Goal: Transaction & Acquisition: Purchase product/service

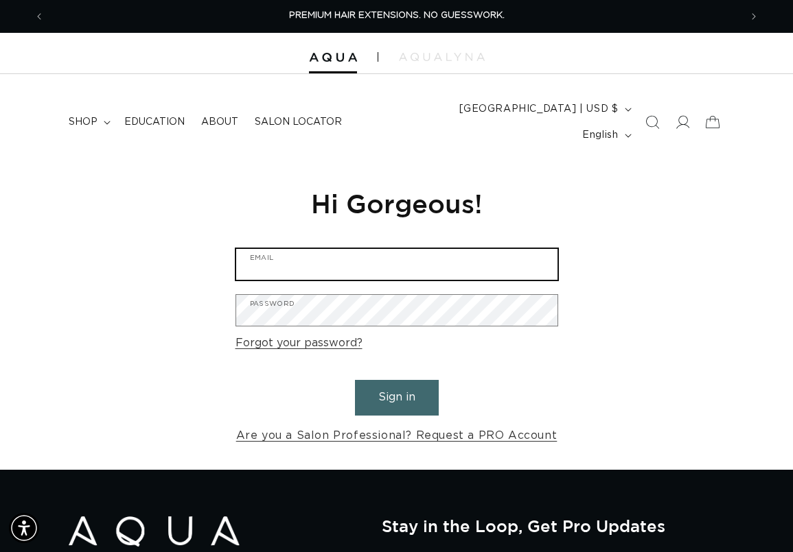
type input "aliciaf1130@yahoo.com"
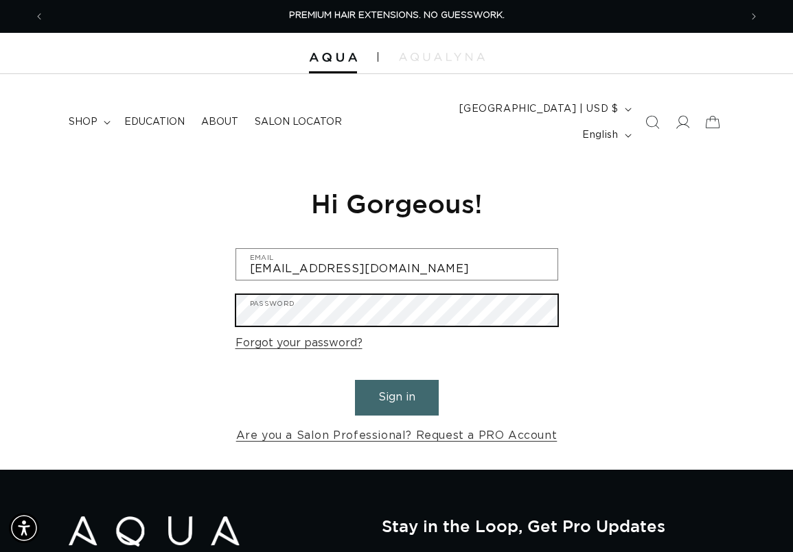
click at [396, 380] on button "Sign in" at bounding box center [397, 397] width 84 height 35
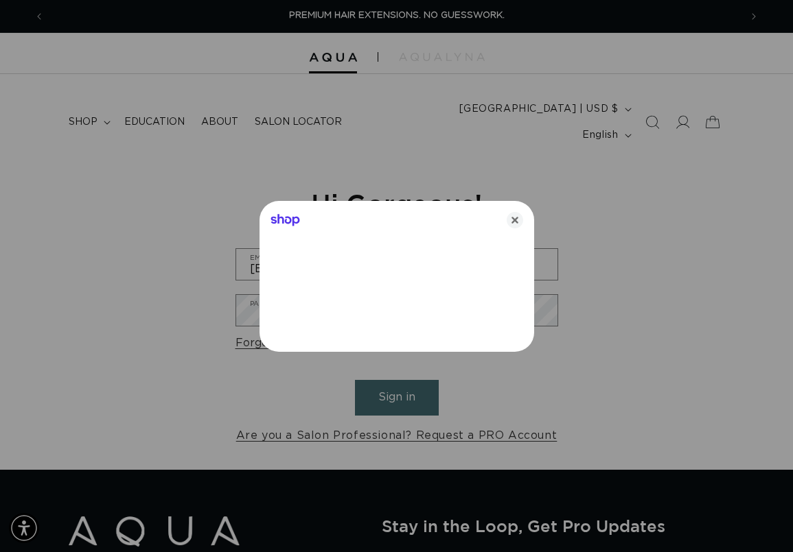
click at [406, 375] on div at bounding box center [396, 276] width 793 height 552
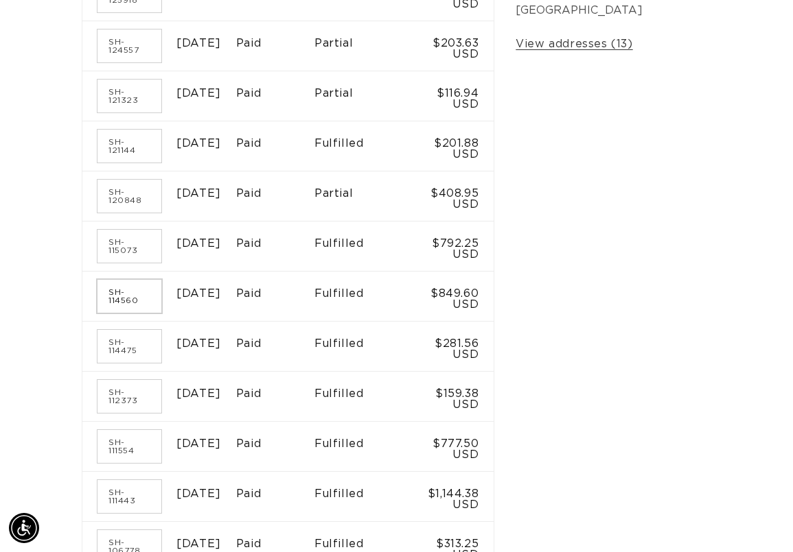
scroll to position [403, 0]
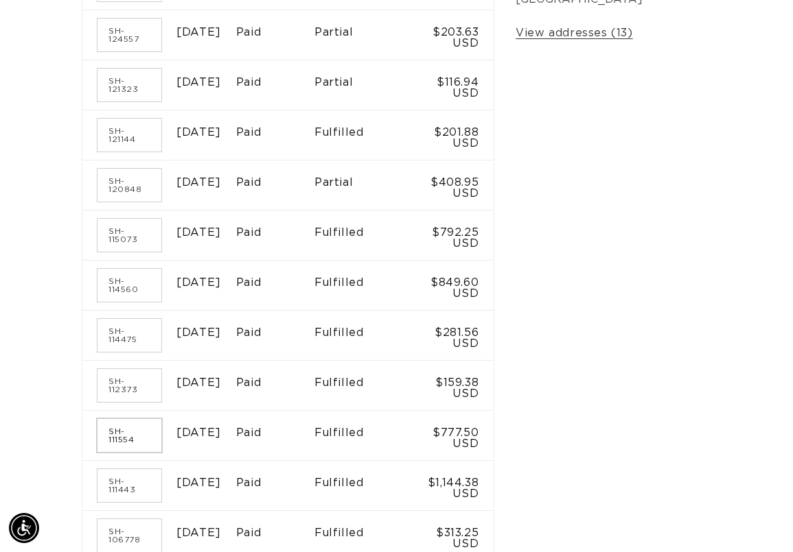
click at [130, 419] on link "SH-111554" at bounding box center [129, 435] width 64 height 33
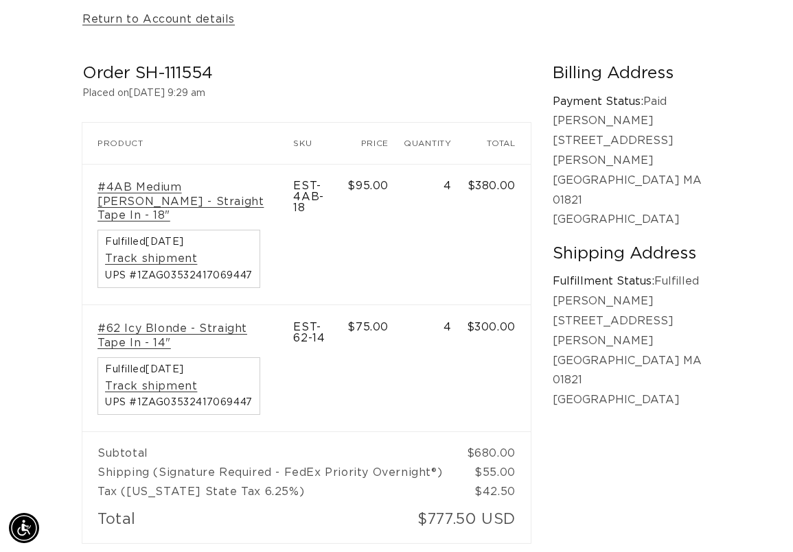
scroll to position [218, 0]
click at [159, 180] on link "#4AB Medium Ash Brown - Straight Tape In - 18"" at bounding box center [187, 201] width 180 height 43
click at [184, 180] on link "#4AB Medium Ash Brown - Straight Tape In - 18"" at bounding box center [187, 201] width 180 height 43
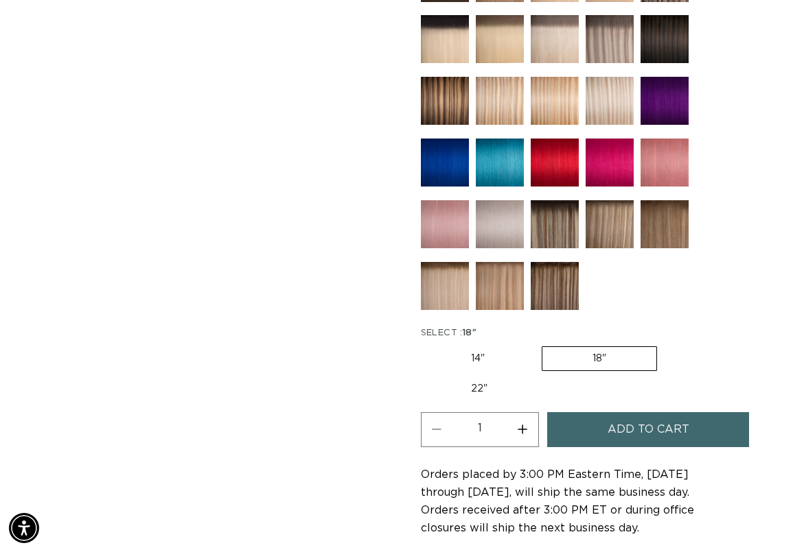
scroll to position [0, 1390]
click at [495, 377] on label "22" Variant sold out or unavailable" at bounding box center [479, 388] width 117 height 23
click at [664, 344] on input "22" Variant sold out or unavailable" at bounding box center [664, 344] width 1 height 1
radio input "true"
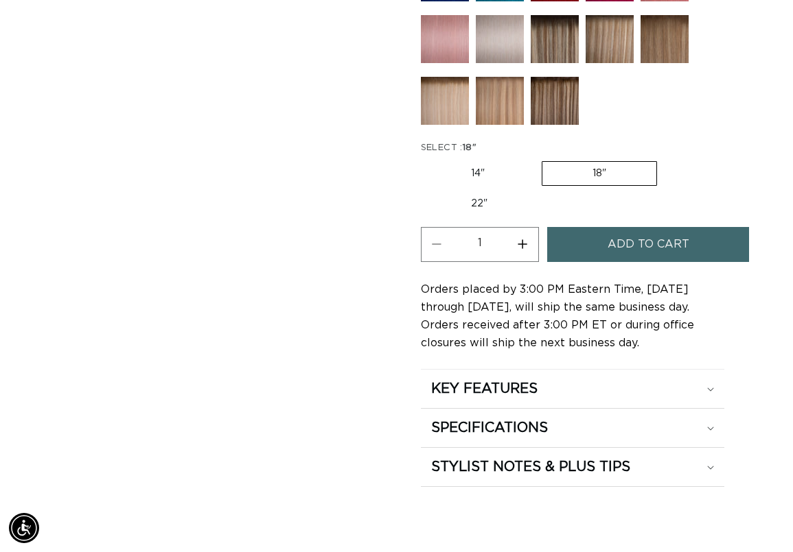
scroll to position [0, 695]
click at [467, 192] on label "22" Variant sold out or unavailable" at bounding box center [479, 203] width 117 height 23
click at [664, 159] on input "22" Variant sold out or unavailable" at bounding box center [664, 159] width 1 height 1
radio input "true"
click at [513, 227] on button "Increase quantity for 4AB Medium Ash Brown - Tape In" at bounding box center [522, 244] width 31 height 35
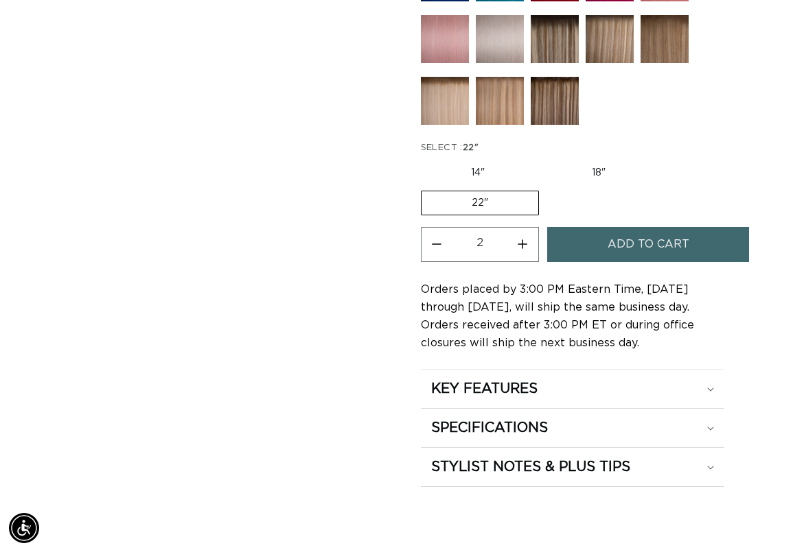
click at [513, 227] on button "Increase quantity for 4AB Medium Ash Brown - Tape In" at bounding box center [522, 244] width 31 height 35
type input "4"
click at [595, 227] on button "Add to cart" at bounding box center [648, 244] width 202 height 35
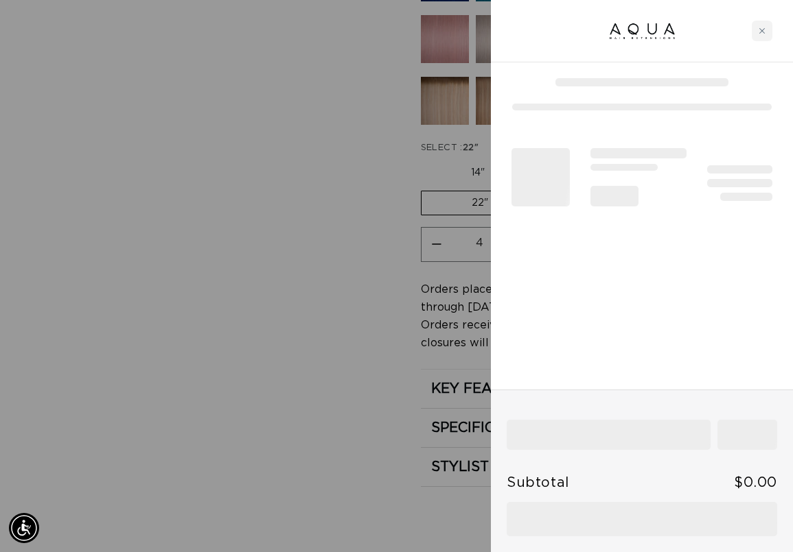
scroll to position [0, 1390]
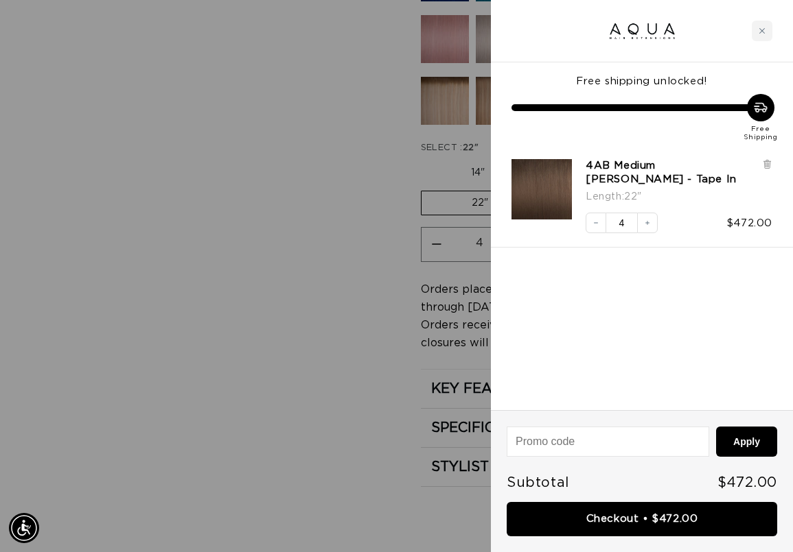
click at [386, 241] on div at bounding box center [396, 276] width 793 height 552
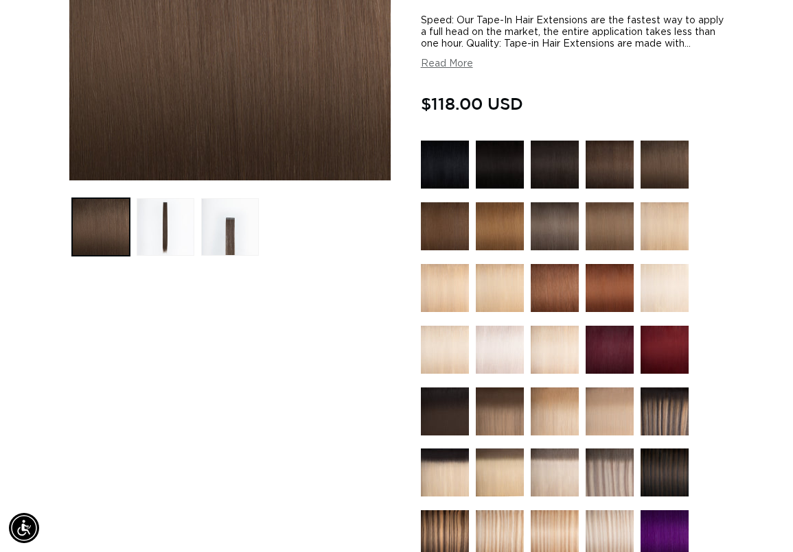
scroll to position [272, 0]
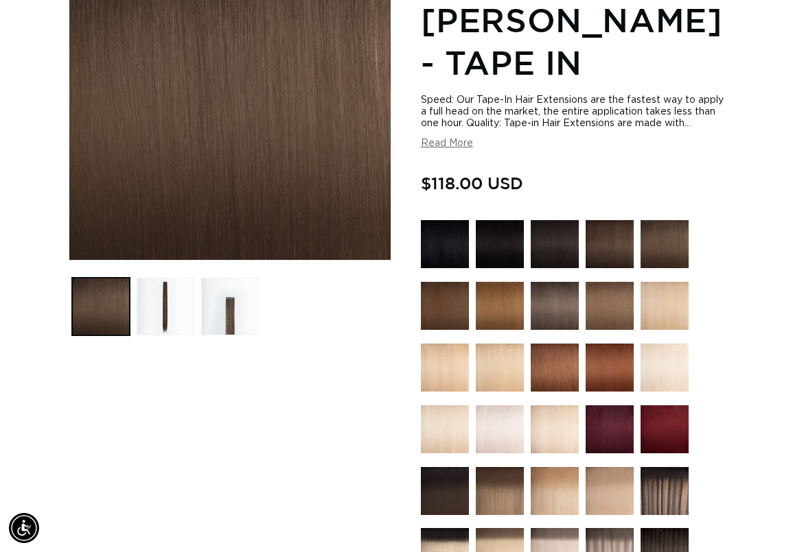
click at [484, 352] on img at bounding box center [500, 368] width 48 height 48
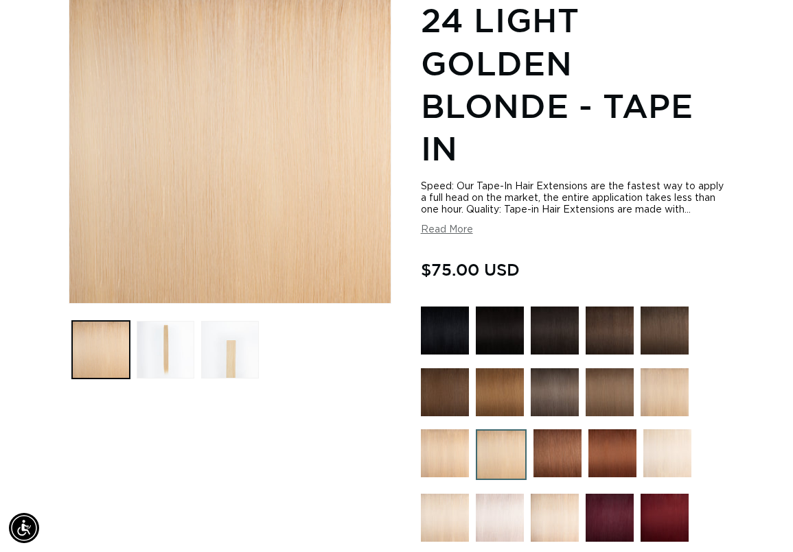
scroll to position [231, 0]
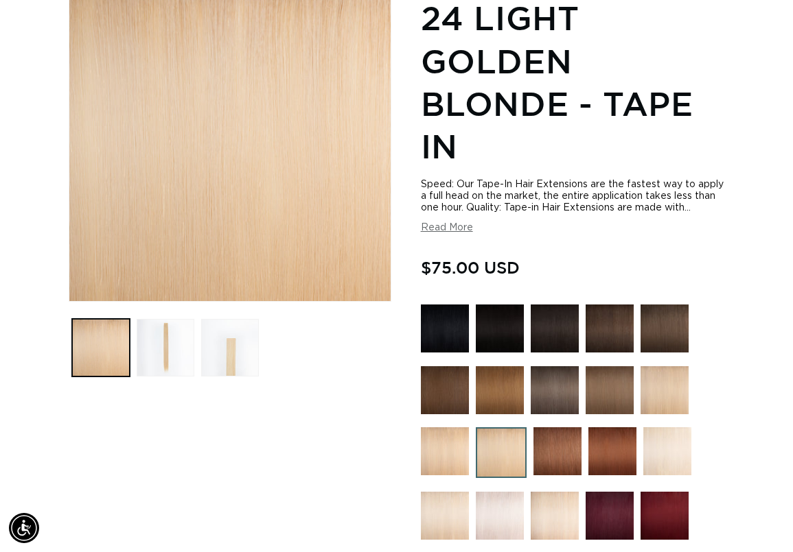
click at [659, 427] on img at bounding box center [667, 451] width 48 height 48
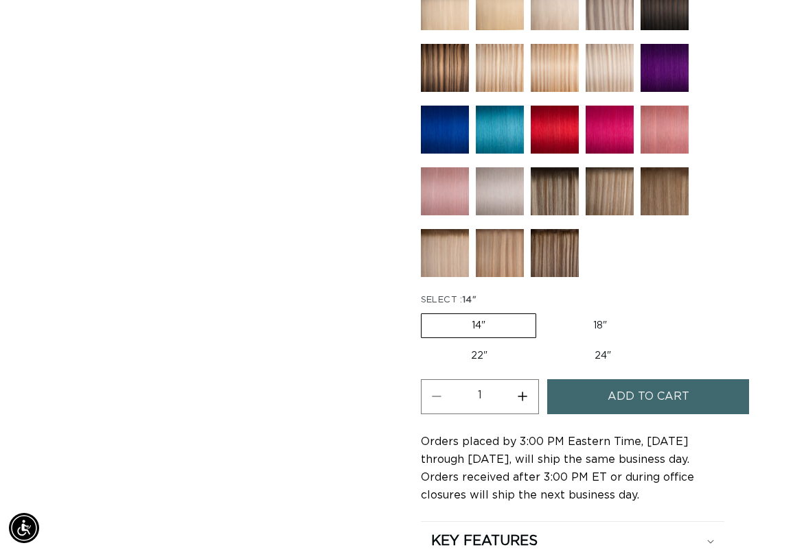
scroll to position [830, 0]
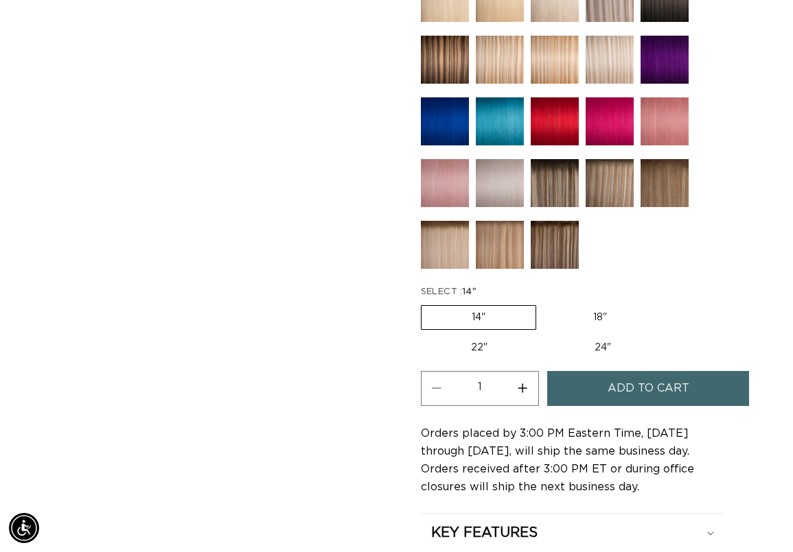
click at [486, 336] on label "22" Variant sold out or unavailable" at bounding box center [479, 347] width 117 height 23
click at [664, 303] on input "22" Variant sold out or unavailable" at bounding box center [664, 303] width 1 height 1
radio input "true"
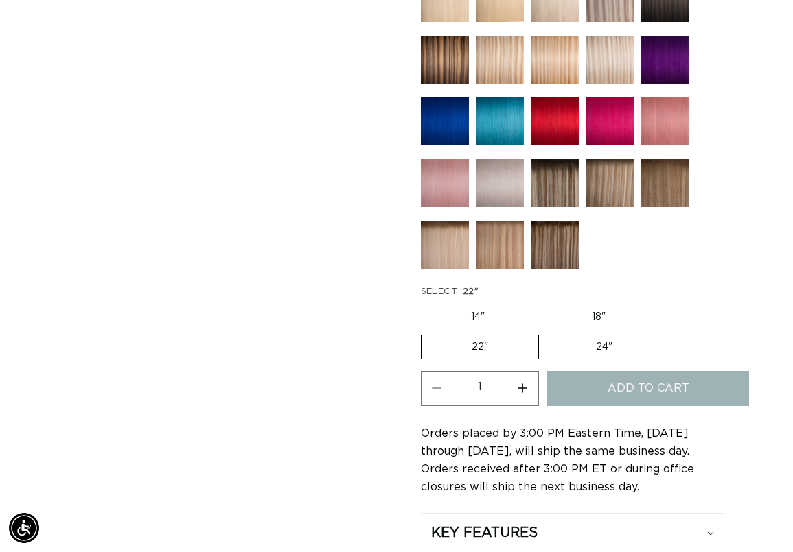
scroll to position [0, 695]
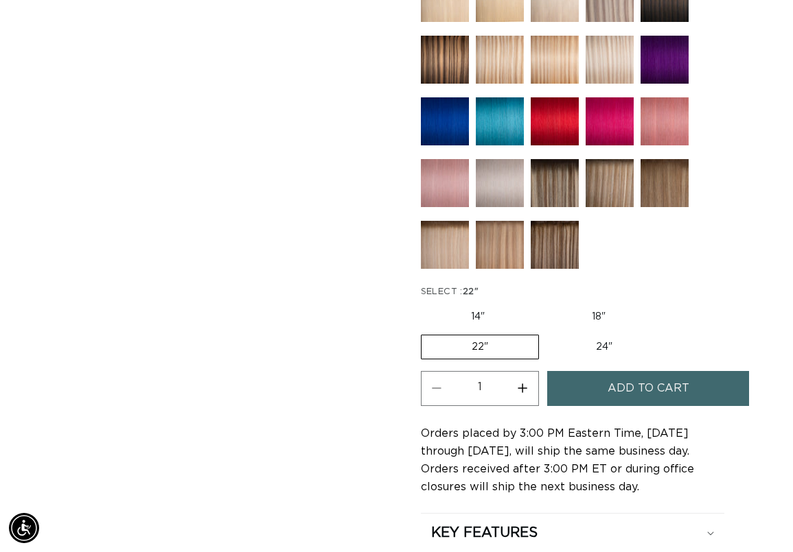
click at [519, 371] on button "Increase quantity for 60A Most Platinum Ash - Tape In" at bounding box center [522, 388] width 31 height 35
type input "4"
click at [613, 371] on span "Add to cart" at bounding box center [648, 388] width 82 height 35
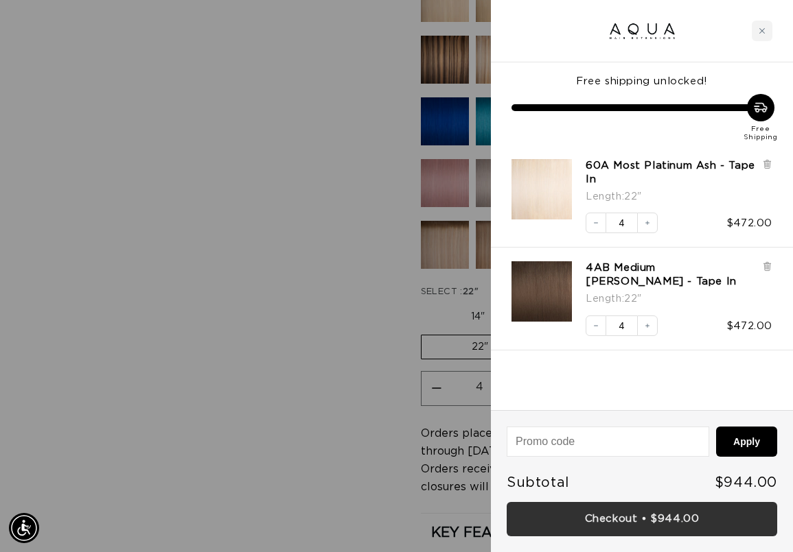
click at [670, 519] on link "Checkout • $944.00" at bounding box center [641, 519] width 270 height 35
